Goal: Book appointment/travel/reservation

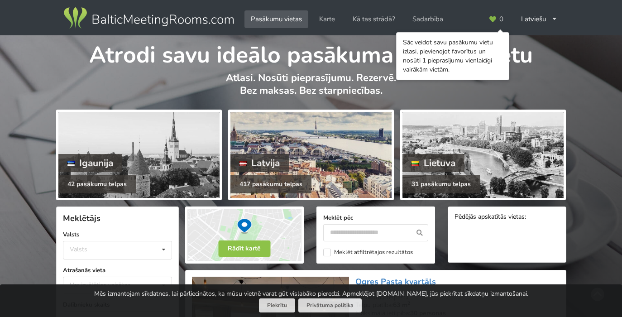
click at [269, 155] on div "Latvija" at bounding box center [259, 163] width 59 height 18
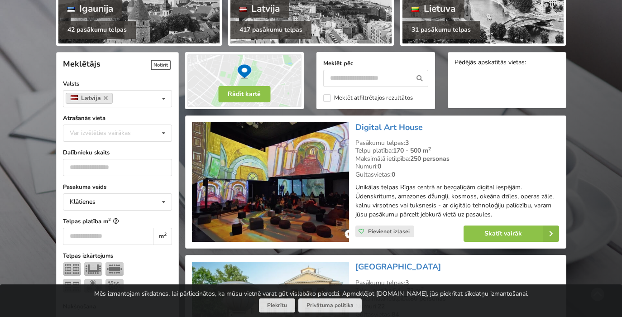
scroll to position [154, 0]
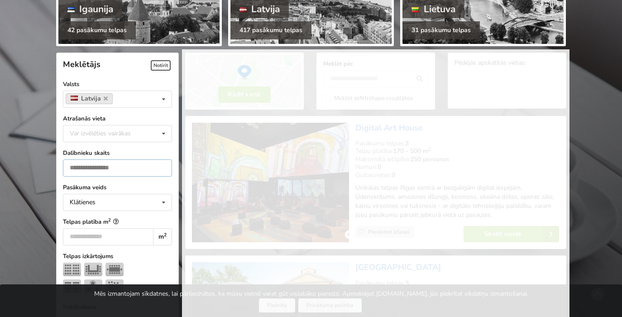
type input "*"
click at [163, 165] on input "*" at bounding box center [117, 167] width 109 height 17
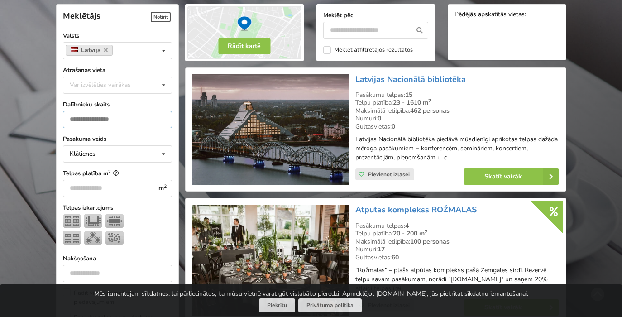
scroll to position [203, 0]
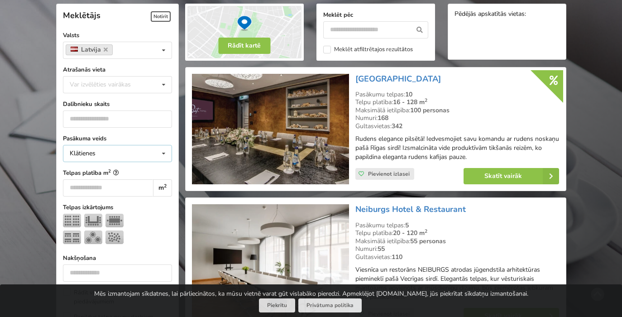
click at [167, 151] on icon at bounding box center [163, 153] width 13 height 17
click at [108, 202] on div "Klātienes ar tiešraidi" at bounding box center [117, 203] width 108 height 17
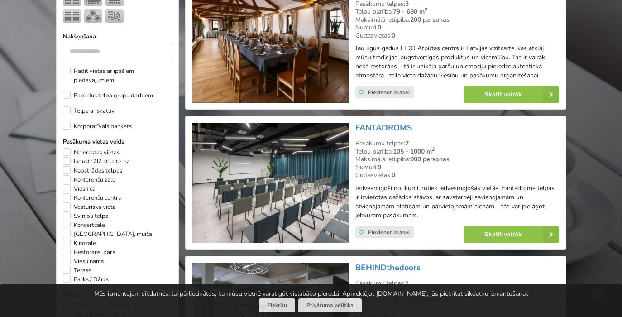
scroll to position [425, 0]
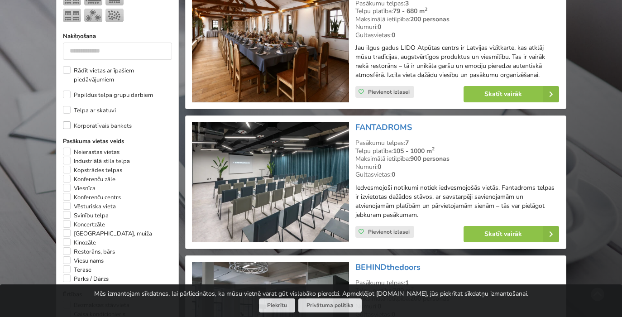
click at [68, 126] on label "Korporatīvais bankets" at bounding box center [97, 125] width 69 height 9
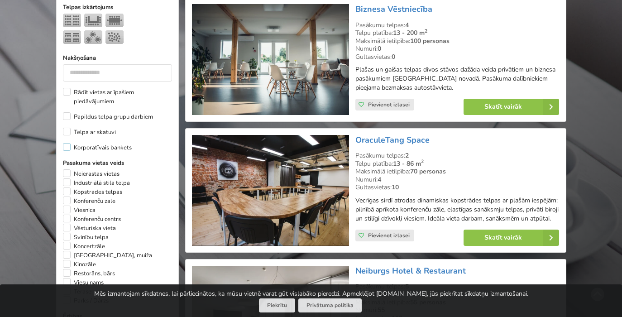
scroll to position [402, 0]
click at [67, 148] on label "Korporatīvais bankets" at bounding box center [97, 147] width 69 height 9
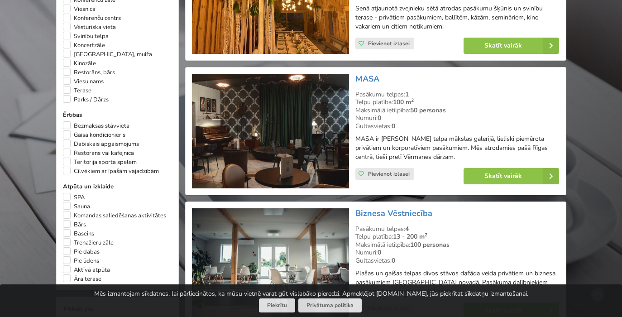
scroll to position [606, 0]
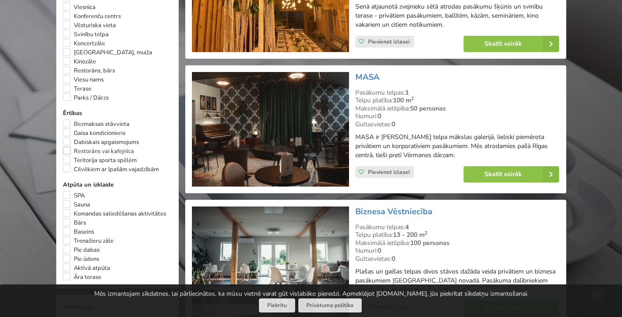
click at [65, 156] on label "Restorāns vai kafejnīca" at bounding box center [98, 151] width 71 height 9
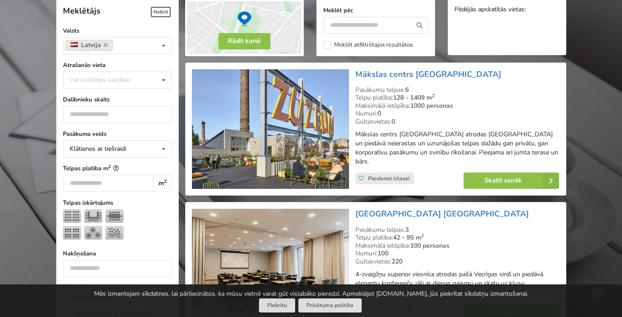
scroll to position [203, 0]
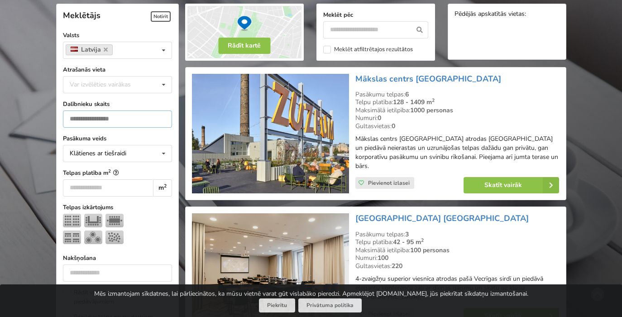
click at [123, 120] on input "number" at bounding box center [117, 118] width 109 height 17
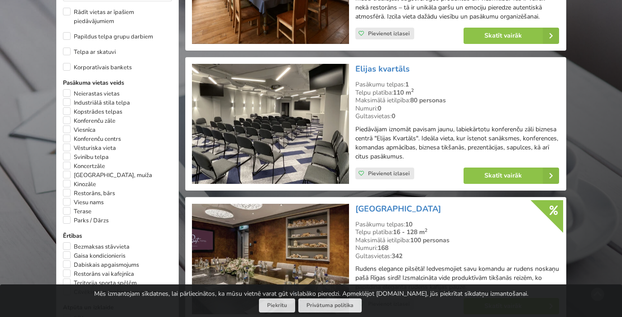
scroll to position [484, 0]
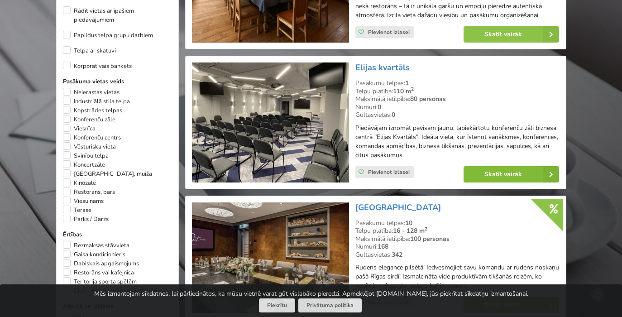
type input "**"
click at [505, 179] on link "Skatīt vairāk" at bounding box center [512, 174] width 96 height 16
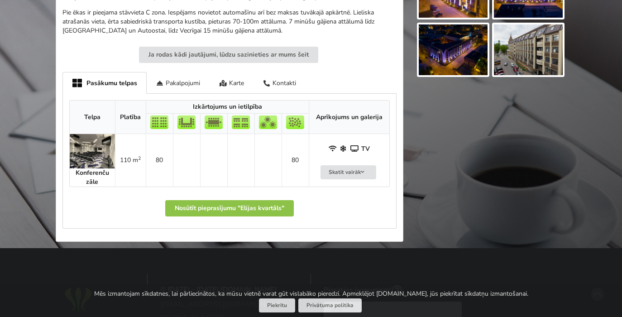
scroll to position [435, 0]
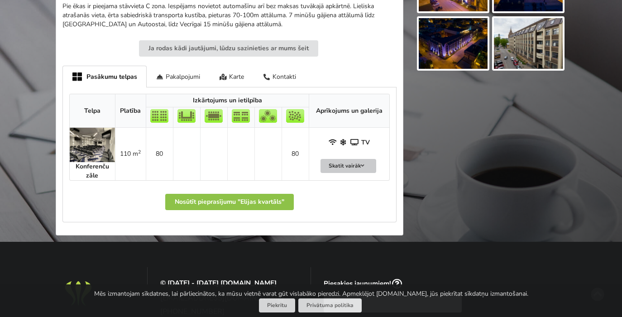
click at [353, 166] on button "Skatīt vairāk" at bounding box center [348, 166] width 56 height 14
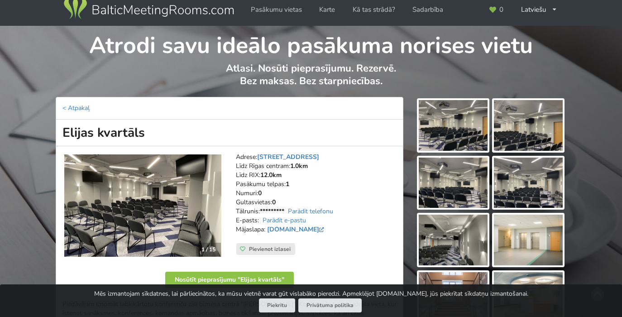
scroll to position [0, 0]
